Goal: Information Seeking & Learning: Find contact information

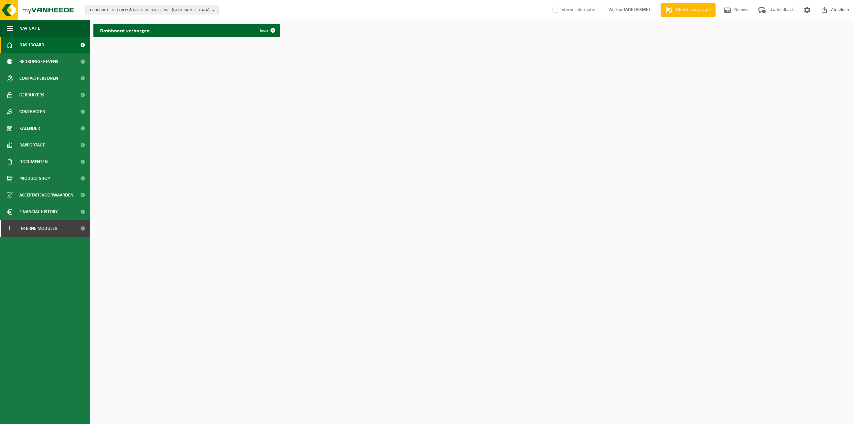
click at [133, 7] on span "01-000001 - VILLEROY & BOCH WELLNESS NV - ROESELARE" at bounding box center [149, 10] width 121 height 10
paste input "10-758189"
type input "10-758189"
click at [135, 32] on strong "10-758189 - AZ ST-LUCAS BRUGGE - ASSEBROEK" at bounding box center [133, 30] width 88 height 5
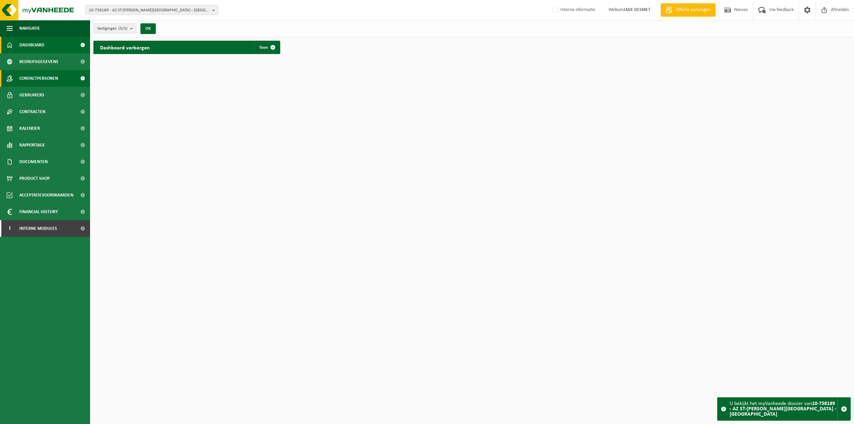
click at [30, 79] on span "Contactpersonen" at bounding box center [38, 78] width 39 height 17
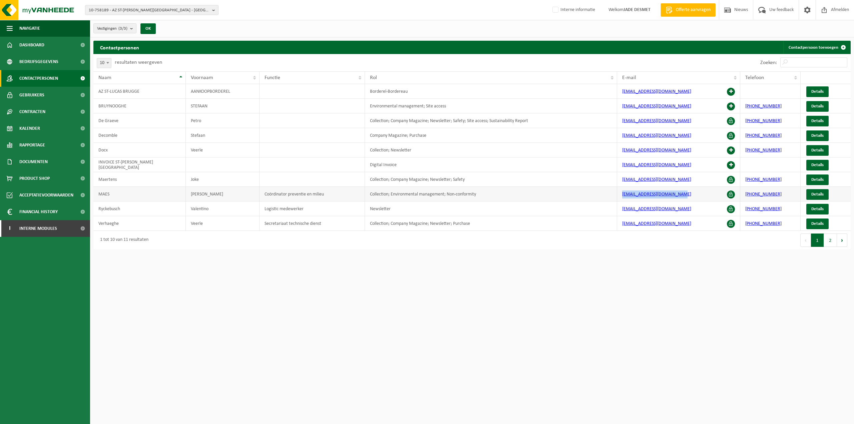
drag, startPoint x: 690, startPoint y: 195, endPoint x: 616, endPoint y: 192, distance: 74.1
click at [616, 192] on tr "MAES JEAN-MARIE Coördinator preventie en milieu Collection; Environmental manag…" at bounding box center [472, 194] width 758 height 15
copy tr "jean-marie.maes@stlucas.be"
click at [173, 8] on span "10-758189 - AZ ST-LUCAS BRUGGE - ASSEBROEK" at bounding box center [149, 10] width 121 height 10
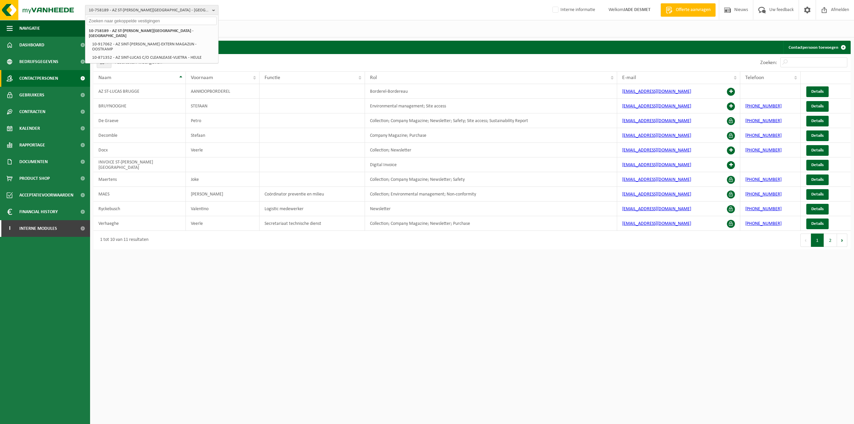
paste input "10-812407"
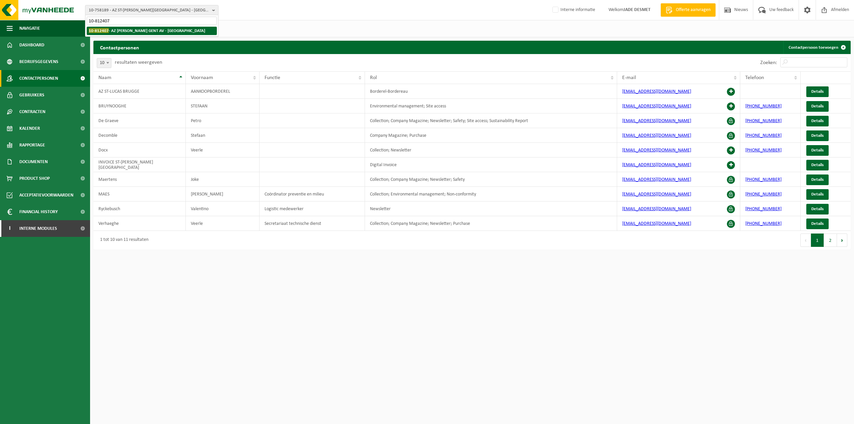
type input "10-812407"
click at [157, 30] on strong "10-812407 - AZ JAN PALFIJN GENT AV - GENT" at bounding box center [147, 30] width 116 height 5
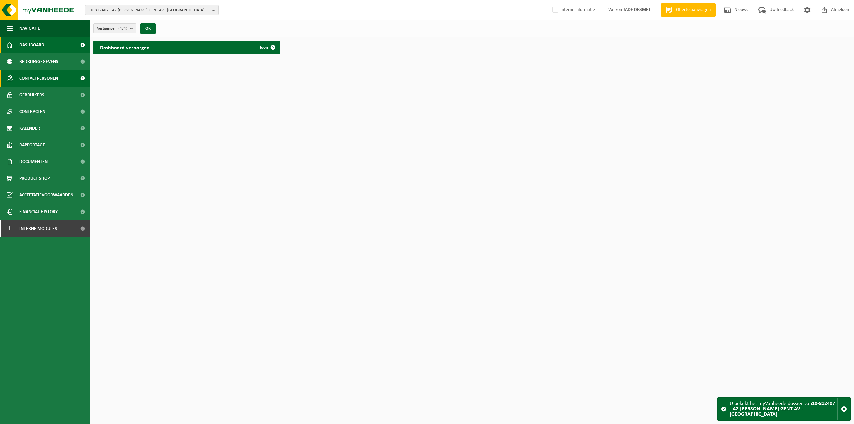
click at [40, 80] on span "Contactpersonen" at bounding box center [38, 78] width 39 height 17
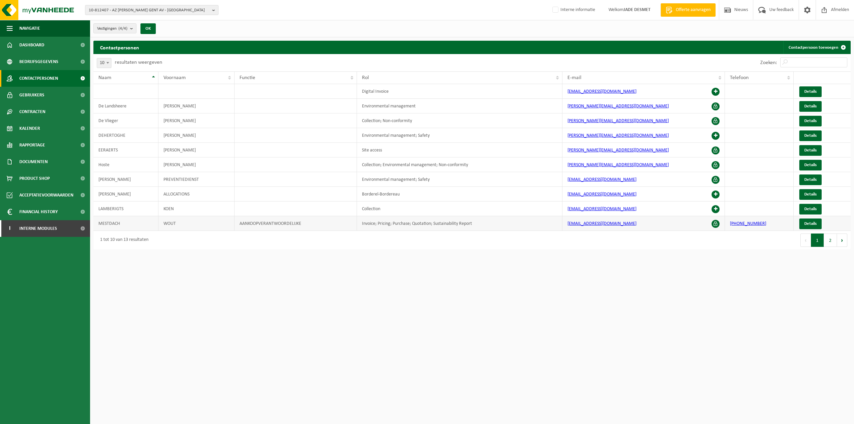
drag, startPoint x: 646, startPoint y: 224, endPoint x: 569, endPoint y: 224, distance: 76.8
click at [569, 224] on td "[EMAIL_ADDRESS][DOMAIN_NAME]" at bounding box center [644, 223] width 163 height 15
copy link "[EMAIL_ADDRESS][DOMAIN_NAME]"
click at [490, 292] on html "10-812407 - AZ [PERSON_NAME] GENT AV - [GEOGRAPHIC_DATA] 10-812407 - AZ [PERSON…" at bounding box center [427, 212] width 854 height 424
click at [408, 356] on html "10-812407 - AZ [PERSON_NAME] GENT AV - [GEOGRAPHIC_DATA] 10-812407 - AZ [PERSON…" at bounding box center [427, 212] width 854 height 424
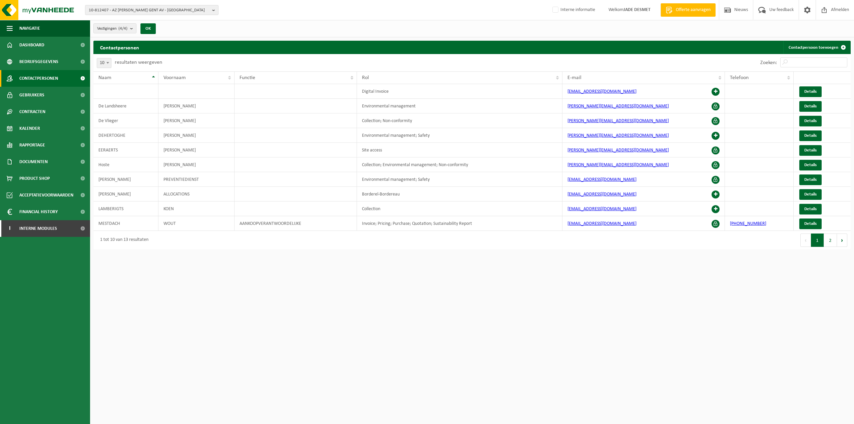
click at [346, 376] on html "10-812407 - AZ [PERSON_NAME] GENT AV - [GEOGRAPHIC_DATA] 10-812407 - AZ [PERSON…" at bounding box center [427, 212] width 854 height 424
click at [413, 3] on div "10-812407 - AZ [PERSON_NAME] GENT AV - GENT 10-812407 - AZ [PERSON_NAME] GENT A…" at bounding box center [427, 10] width 854 height 20
click at [542, 355] on html "10-812407 - AZ [PERSON_NAME] GENT AV - [GEOGRAPHIC_DATA] 10-812407 - AZ [PERSON…" at bounding box center [427, 212] width 854 height 424
